Goal: Navigation & Orientation: Find specific page/section

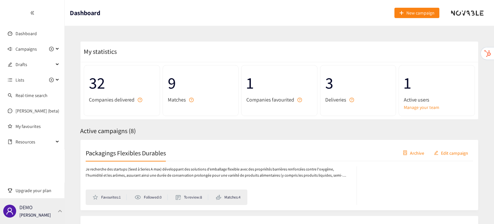
click at [34, 207] on div "DEMO [PERSON_NAME]" at bounding box center [34, 212] width 31 height 10
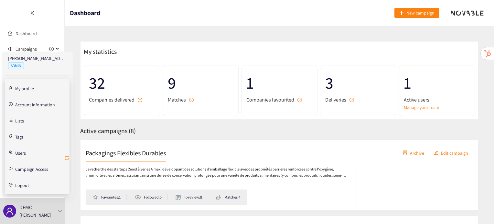
click at [67, 156] on icon "retweet" at bounding box center [66, 158] width 5 height 5
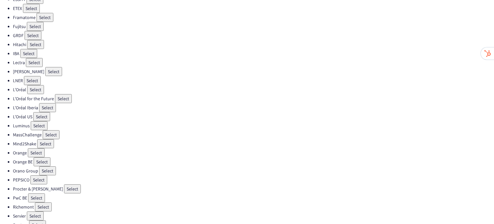
scroll to position [200, 0]
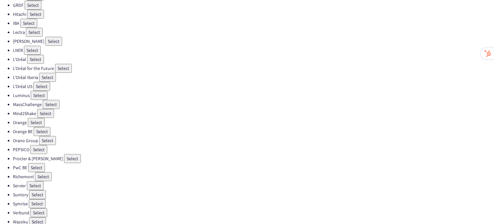
click at [43, 200] on button "Select" at bounding box center [37, 204] width 17 height 9
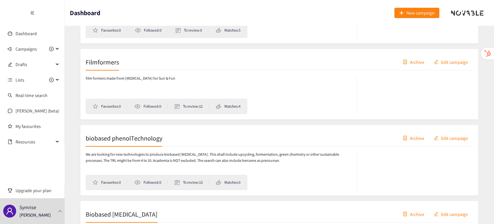
scroll to position [258, 0]
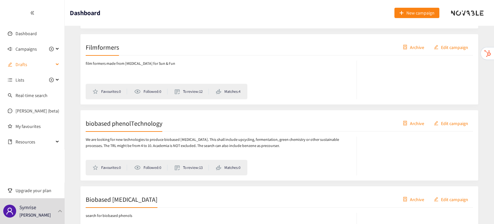
click at [31, 62] on span "Drafts" at bounding box center [35, 64] width 38 height 13
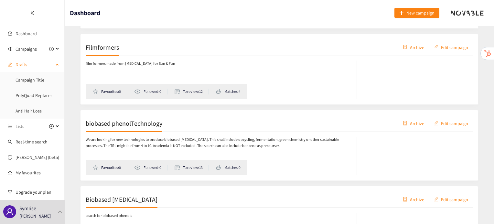
click at [34, 63] on span "Drafts" at bounding box center [35, 64] width 38 height 13
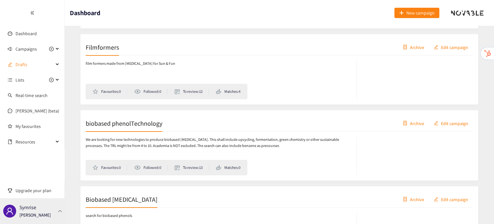
click at [46, 205] on div "Symrise [PERSON_NAME]" at bounding box center [32, 212] width 65 height 26
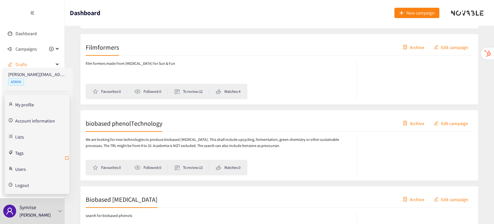
click at [65, 158] on icon "retweet" at bounding box center [66, 158] width 5 height 5
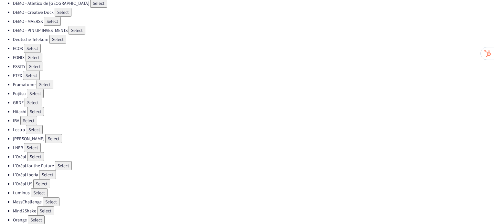
scroll to position [200, 0]
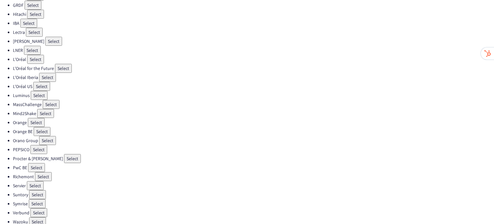
click at [64, 154] on button "Select" at bounding box center [72, 158] width 17 height 9
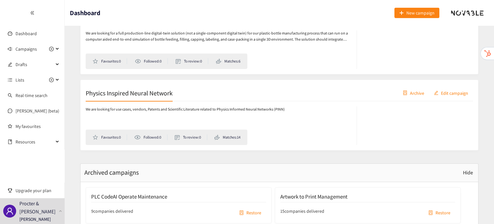
scroll to position [1519, 0]
